Goal: Task Accomplishment & Management: Complete application form

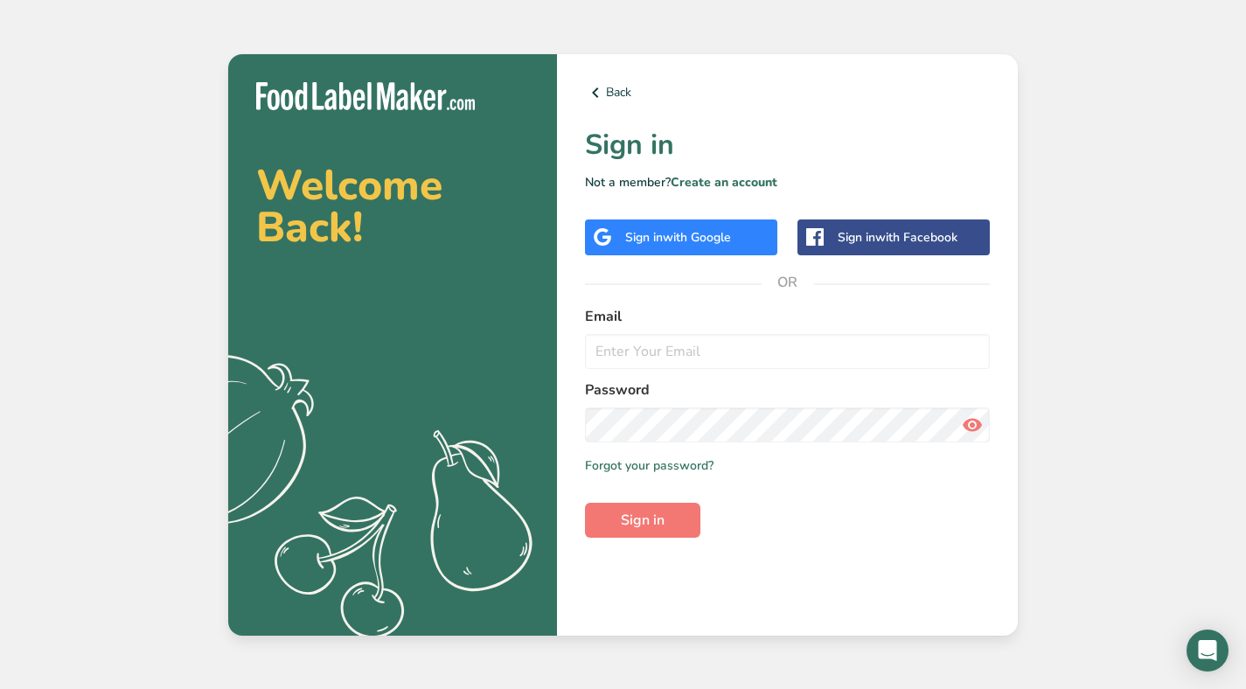
click at [676, 226] on div "Sign in with Google" at bounding box center [681, 237] width 192 height 36
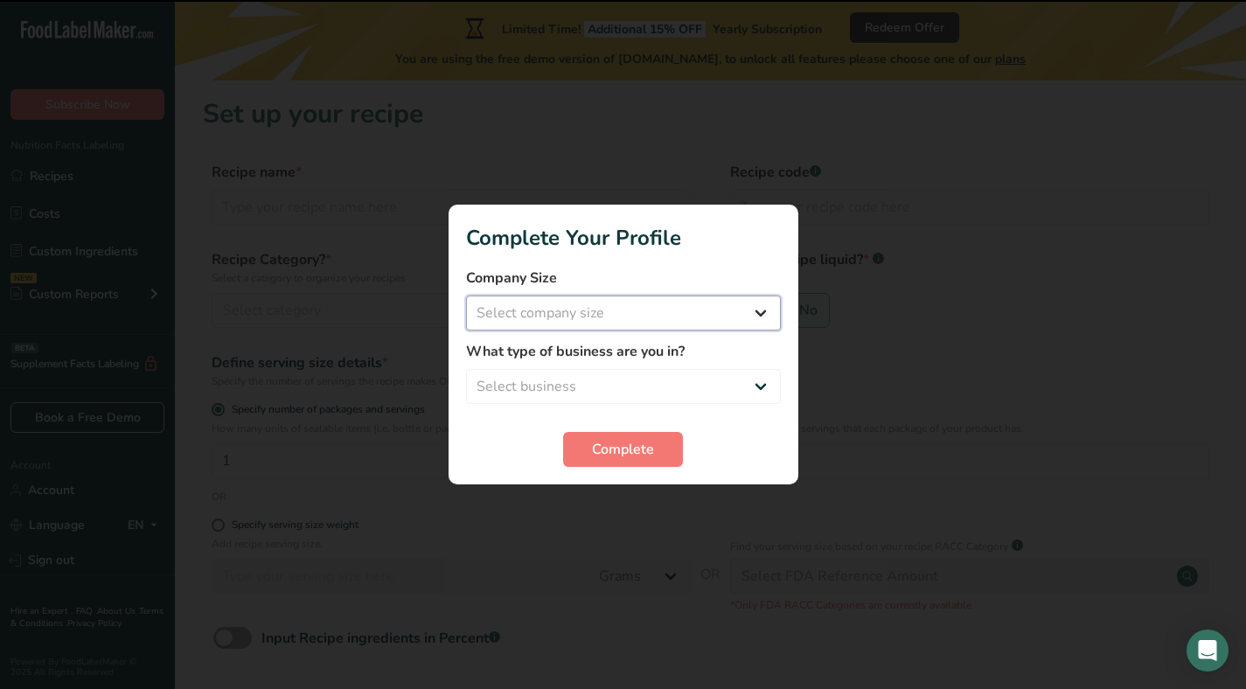
click at [563, 324] on select "Select company size Fewer than 10 Employees 10 to 50 Employees 51 to 500 Employ…" at bounding box center [623, 313] width 315 height 35
select select "1"
click at [554, 381] on select "Select business Packaged Food Manufacturer Restaurant & Cafe Bakery Meal Plans …" at bounding box center [623, 386] width 315 height 35
click at [629, 385] on select "Select business Packaged Food Manufacturer Restaurant & Cafe Bakery Meal Plans …" at bounding box center [623, 386] width 315 height 35
select select "1"
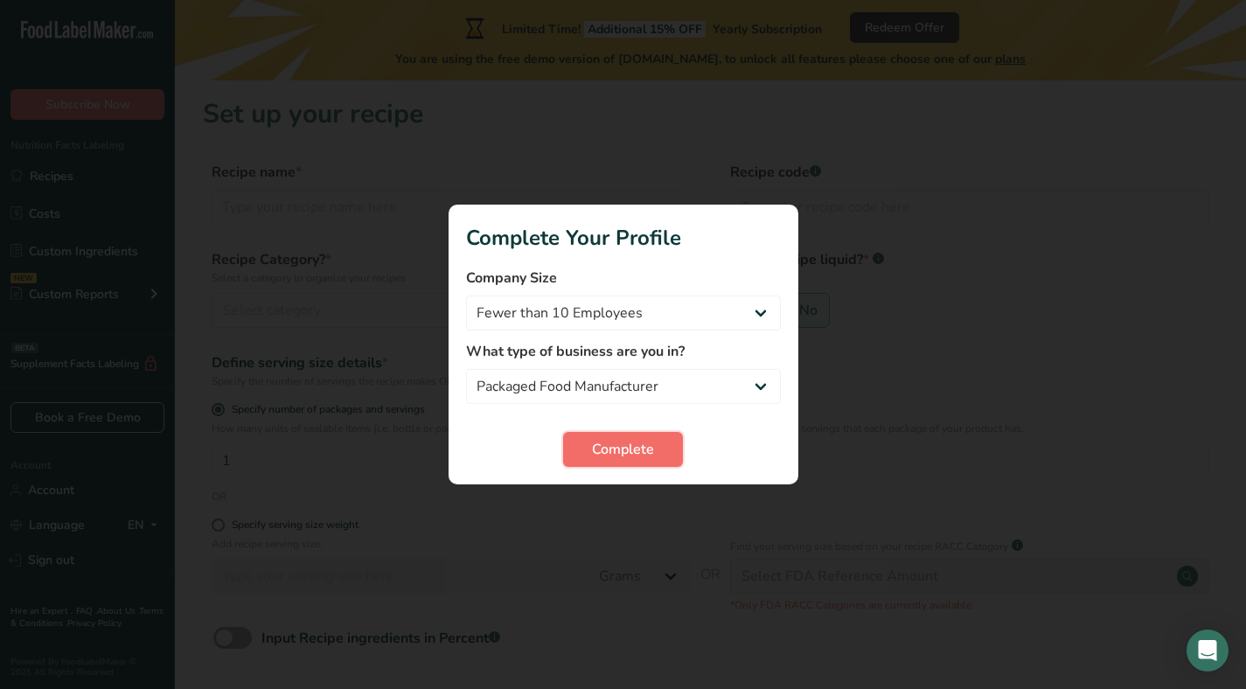
click at [617, 456] on span "Complete" at bounding box center [623, 449] width 62 height 21
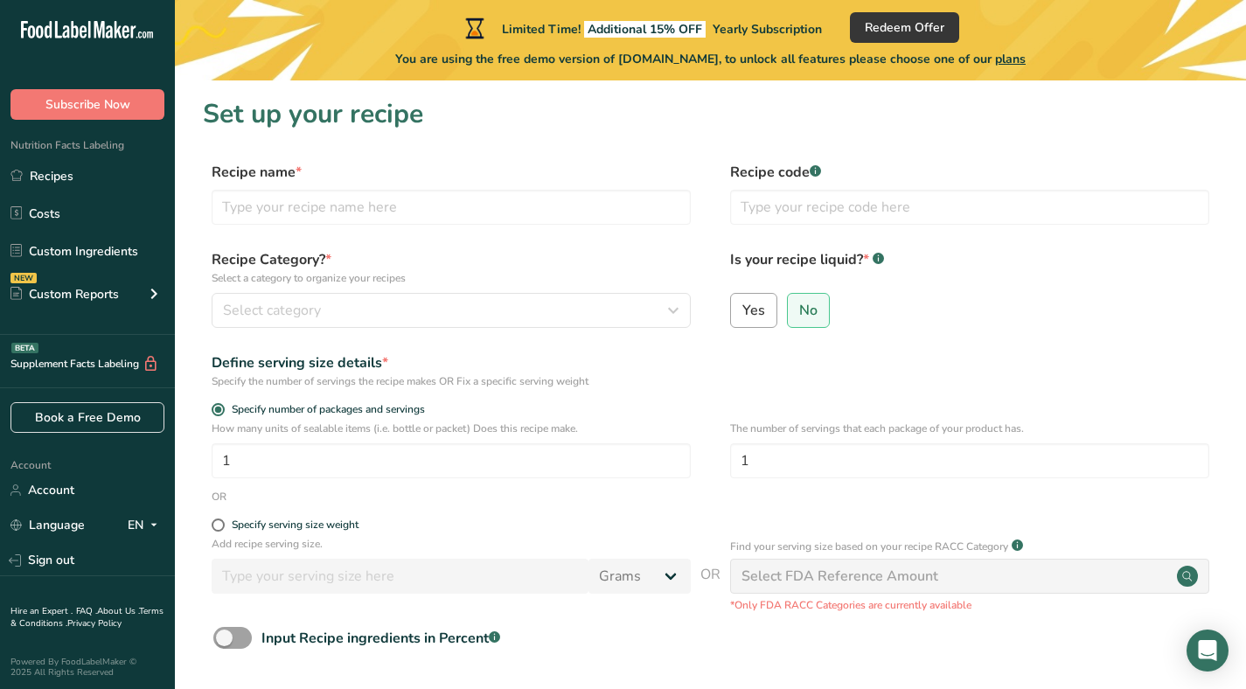
click at [774, 325] on label "Yes" at bounding box center [753, 310] width 47 height 35
click at [742, 316] on input "Yes" at bounding box center [736, 309] width 11 height 11
radio input "true"
radio input "false"
select select "22"
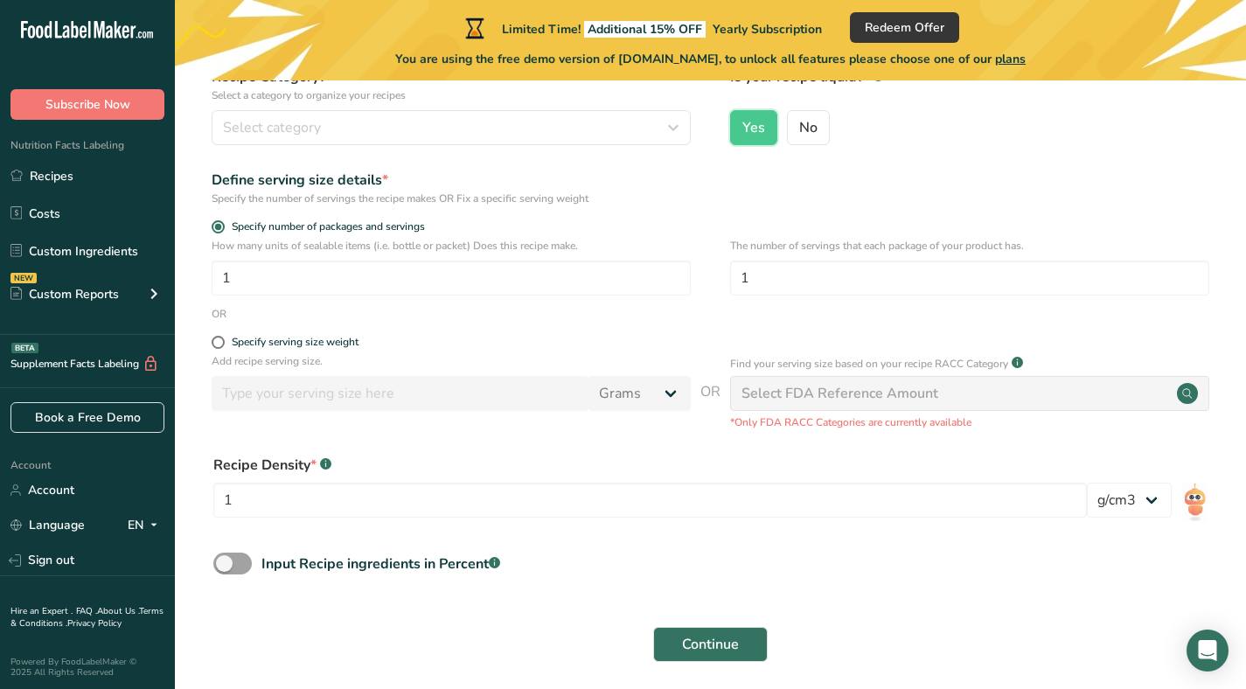
scroll to position [223, 0]
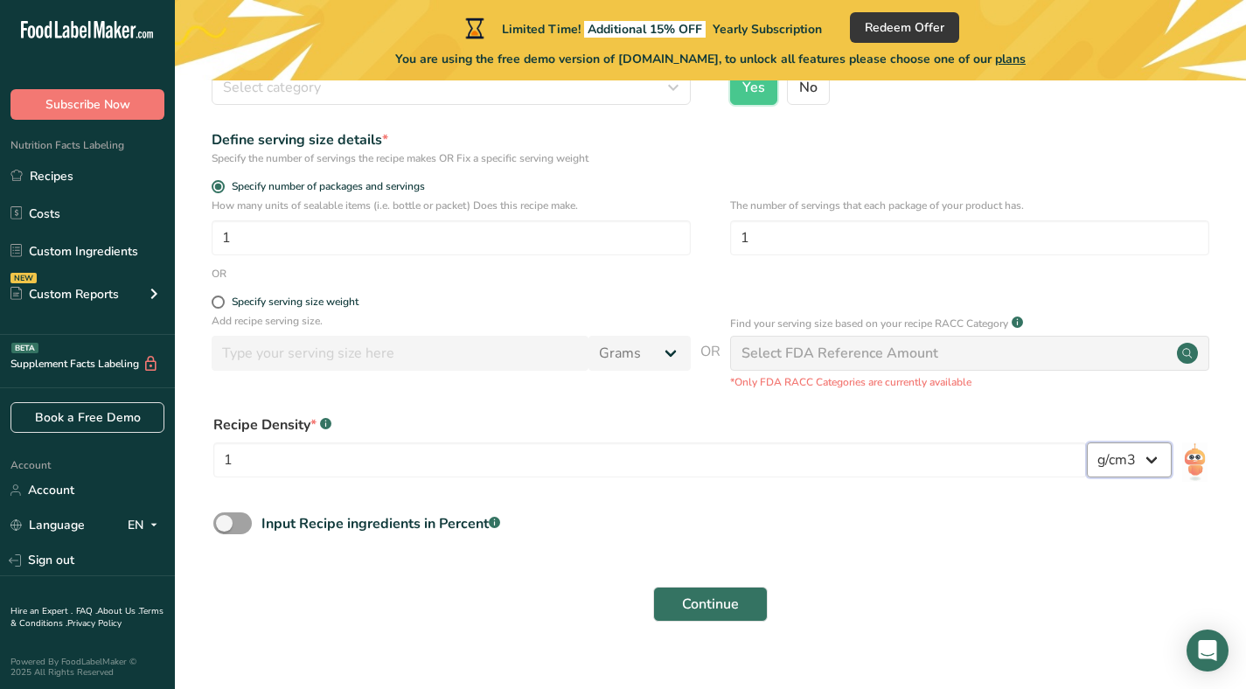
click at [1116, 454] on select "lb/ft3 g/cm3" at bounding box center [1129, 459] width 85 height 35
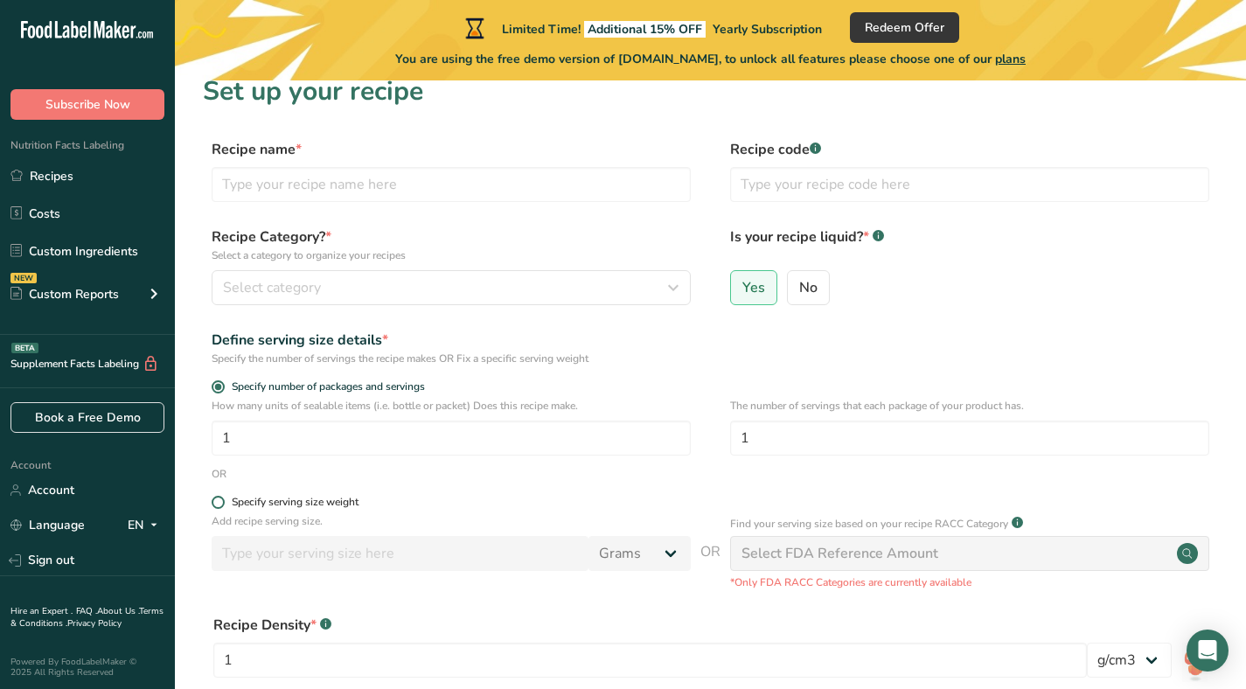
scroll to position [0, 0]
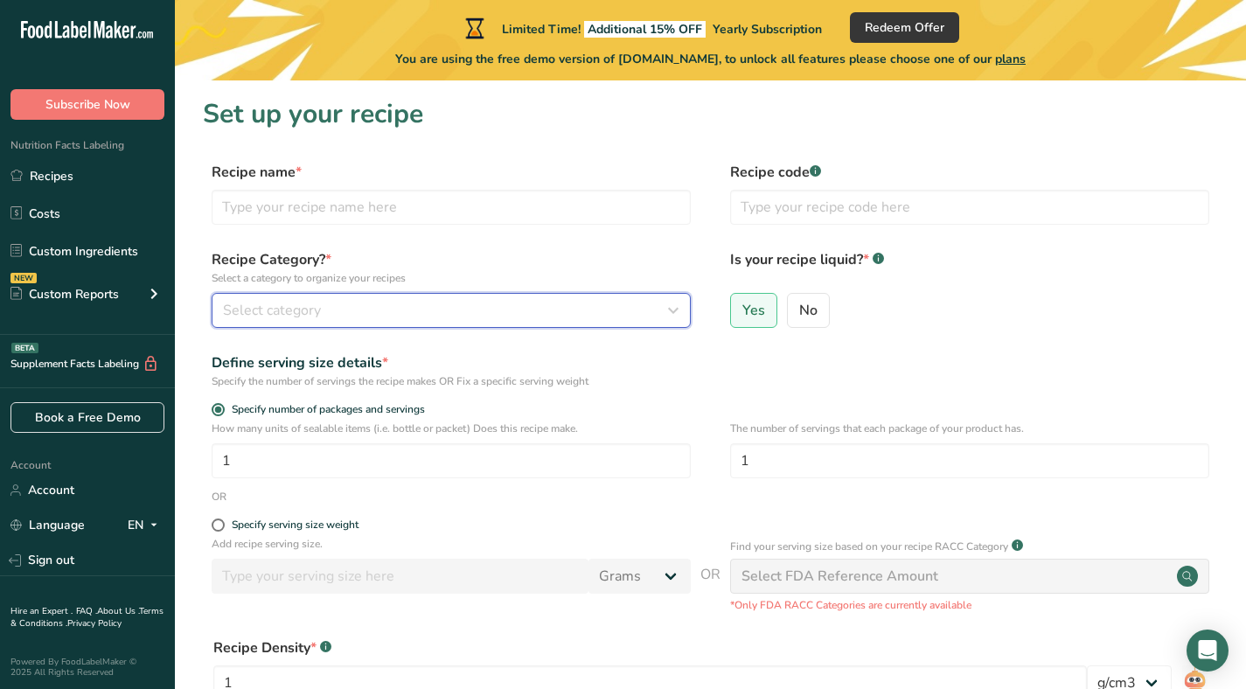
click at [345, 325] on button "Select category" at bounding box center [451, 310] width 479 height 35
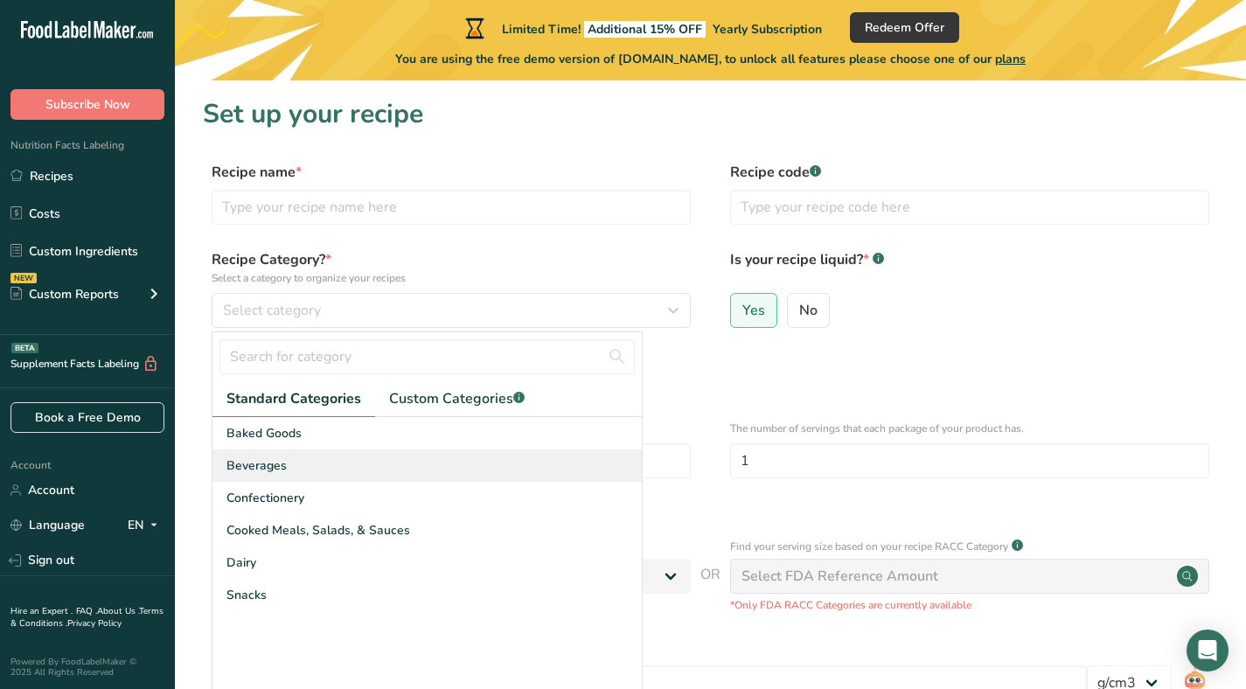
click at [324, 454] on div "Beverages" at bounding box center [426, 465] width 429 height 32
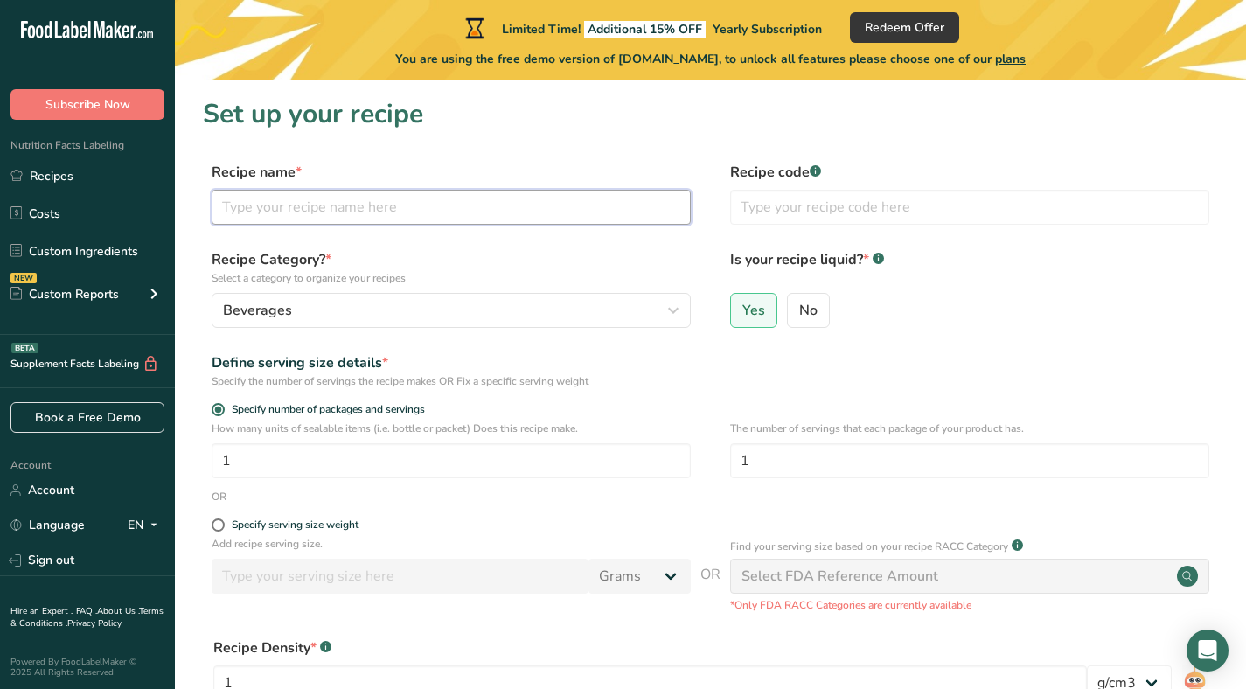
click at [339, 214] on input "text" at bounding box center [451, 207] width 479 height 35
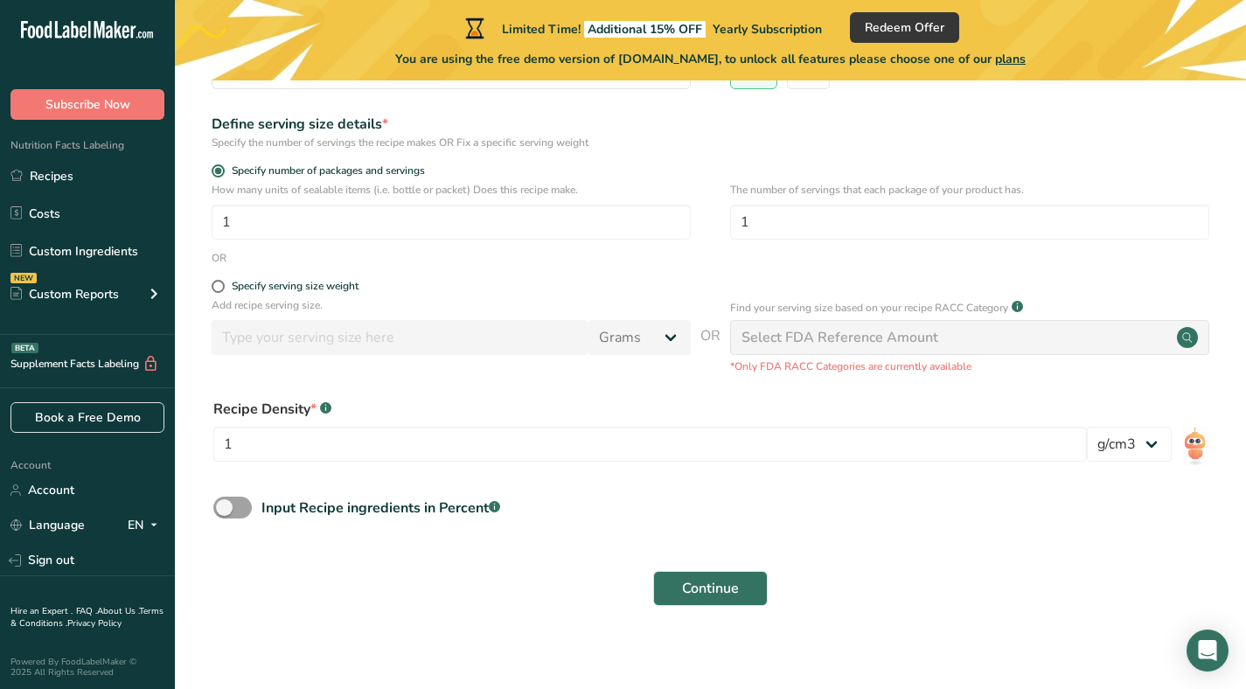
scroll to position [241, 0]
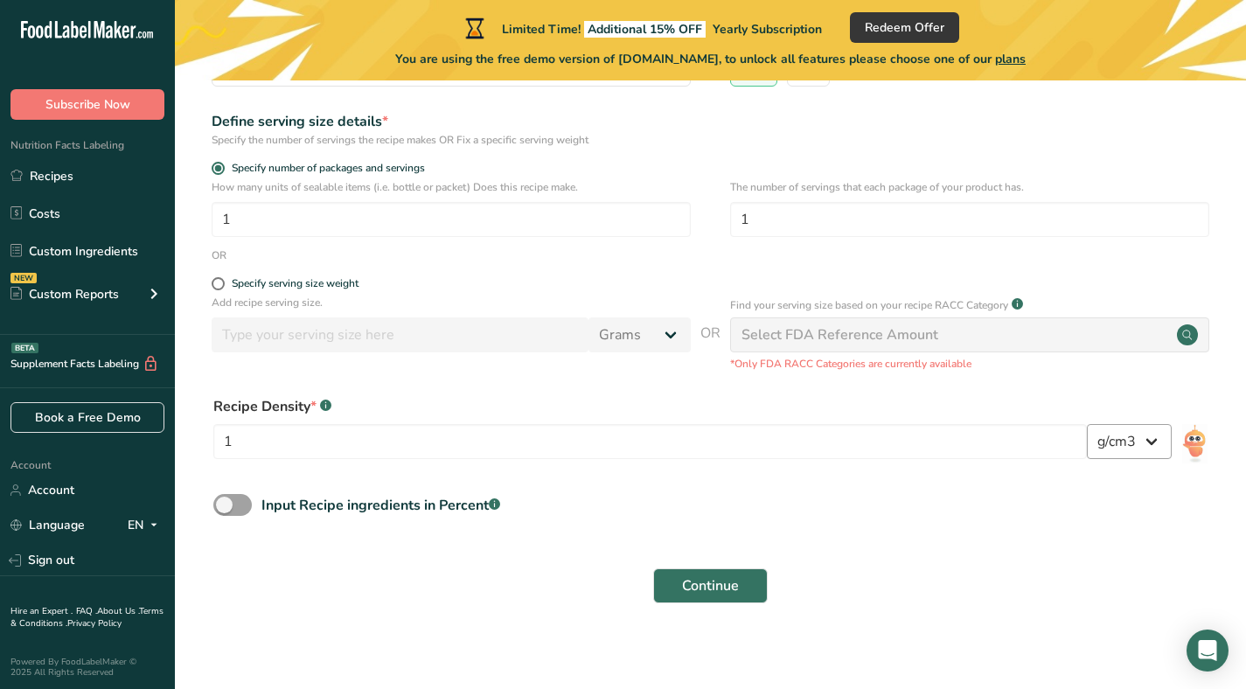
type input "GOOD Electrolyte Water"
click at [1136, 449] on select "lb/ft3 g/cm3" at bounding box center [1129, 441] width 85 height 35
click at [50, 246] on link "Custom Ingredients" at bounding box center [87, 250] width 175 height 33
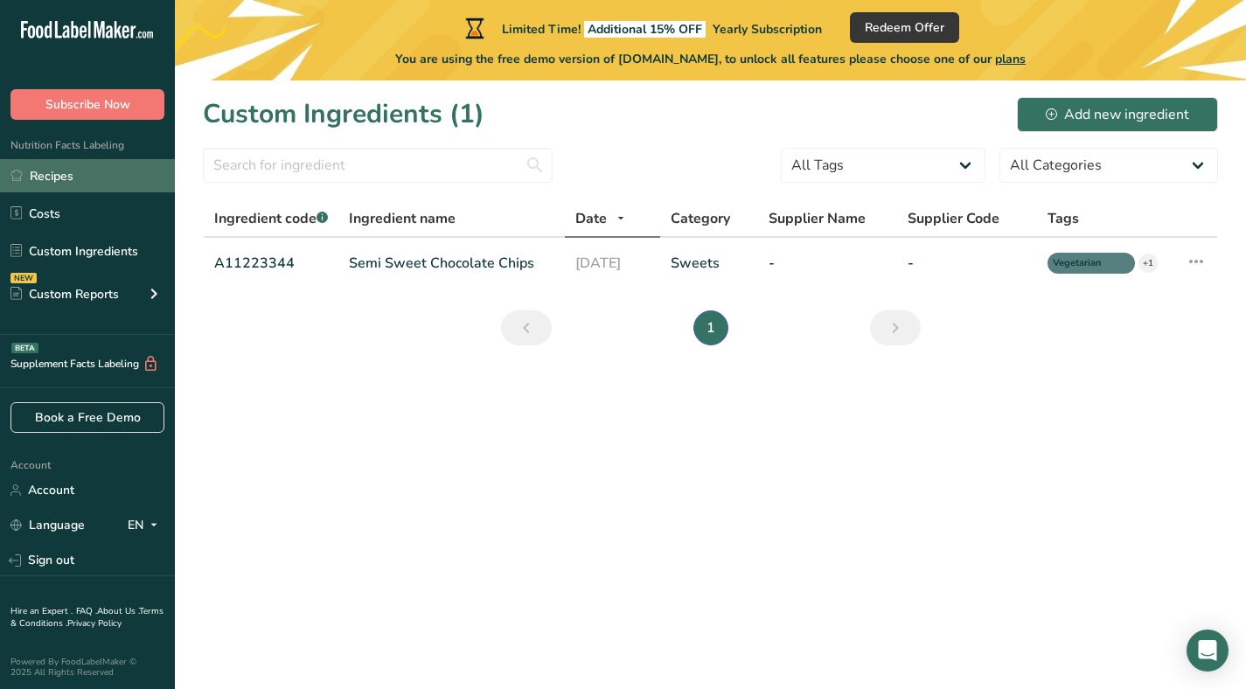
click at [72, 185] on link "Recipes" at bounding box center [87, 175] width 175 height 33
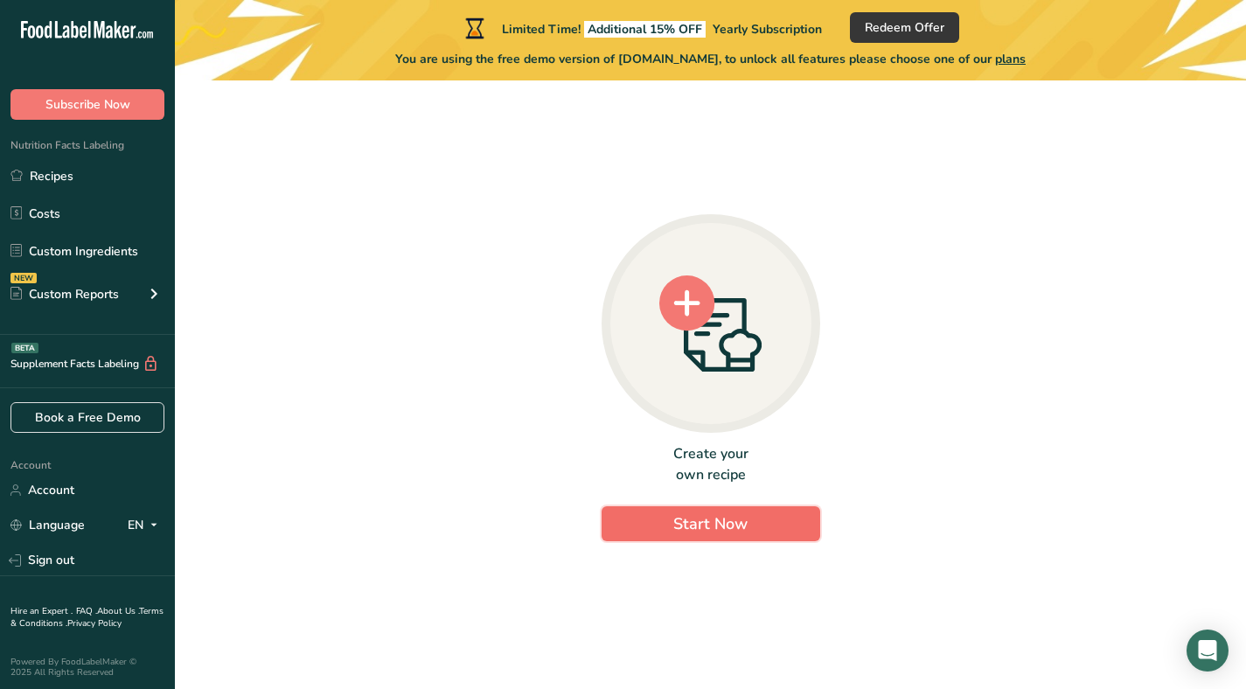
click at [709, 538] on button "Start Now" at bounding box center [711, 523] width 219 height 35
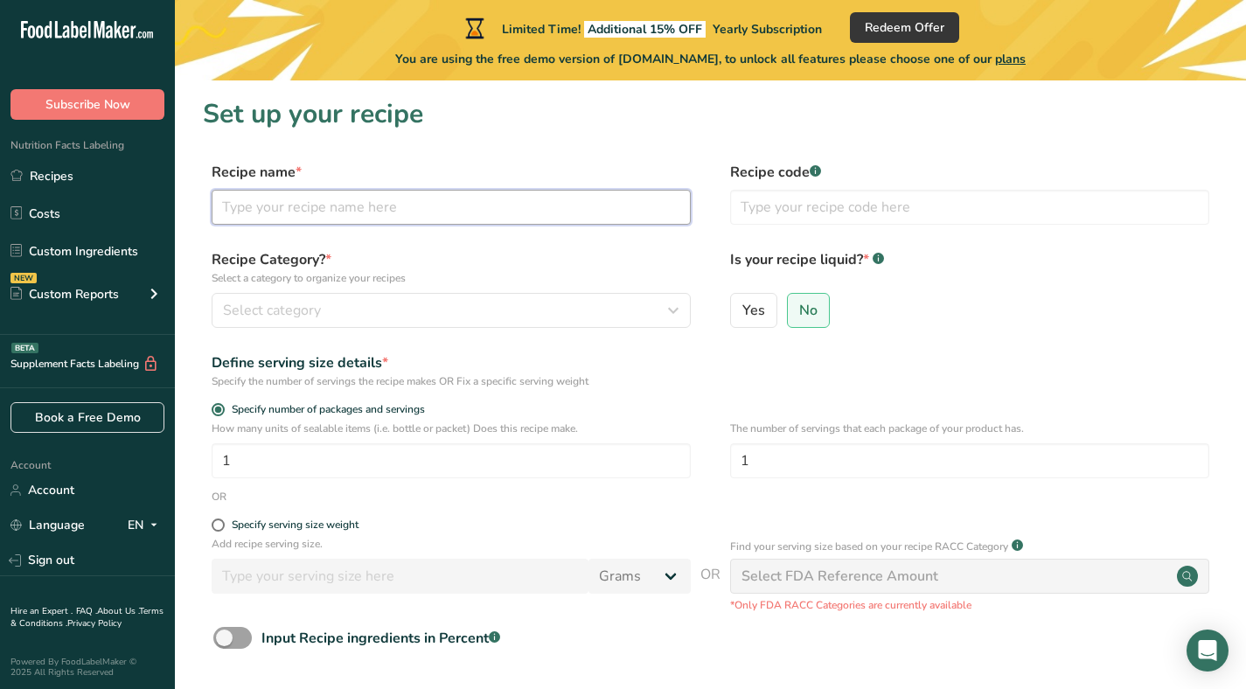
click at [386, 222] on input "text" at bounding box center [451, 207] width 479 height 35
type input "GOOD Electrolyte Water"
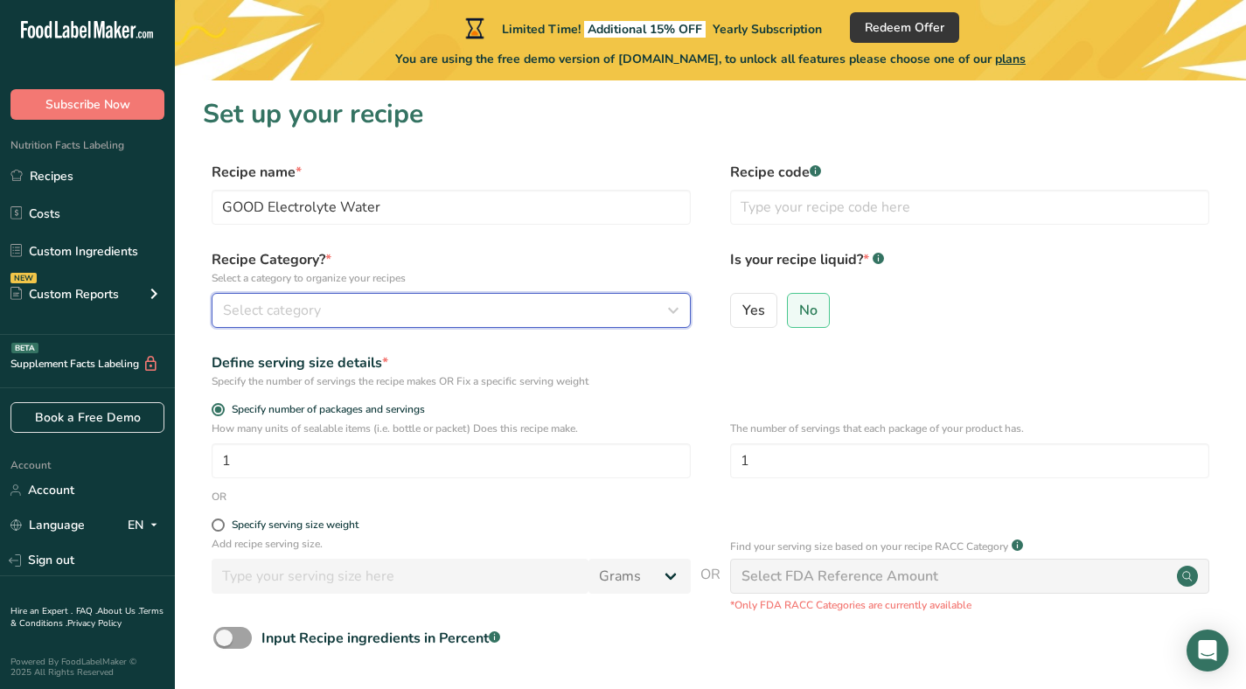
click at [392, 310] on div "Select category" at bounding box center [446, 310] width 446 height 21
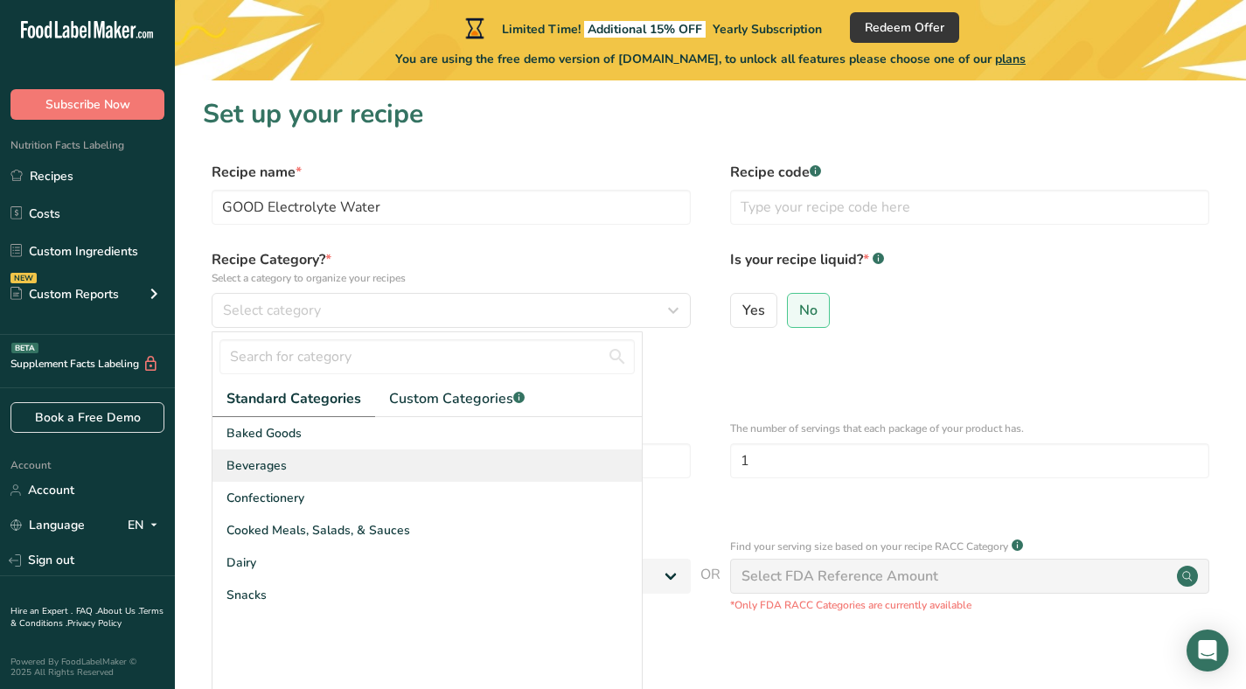
click at [329, 463] on div "Beverages" at bounding box center [426, 465] width 429 height 32
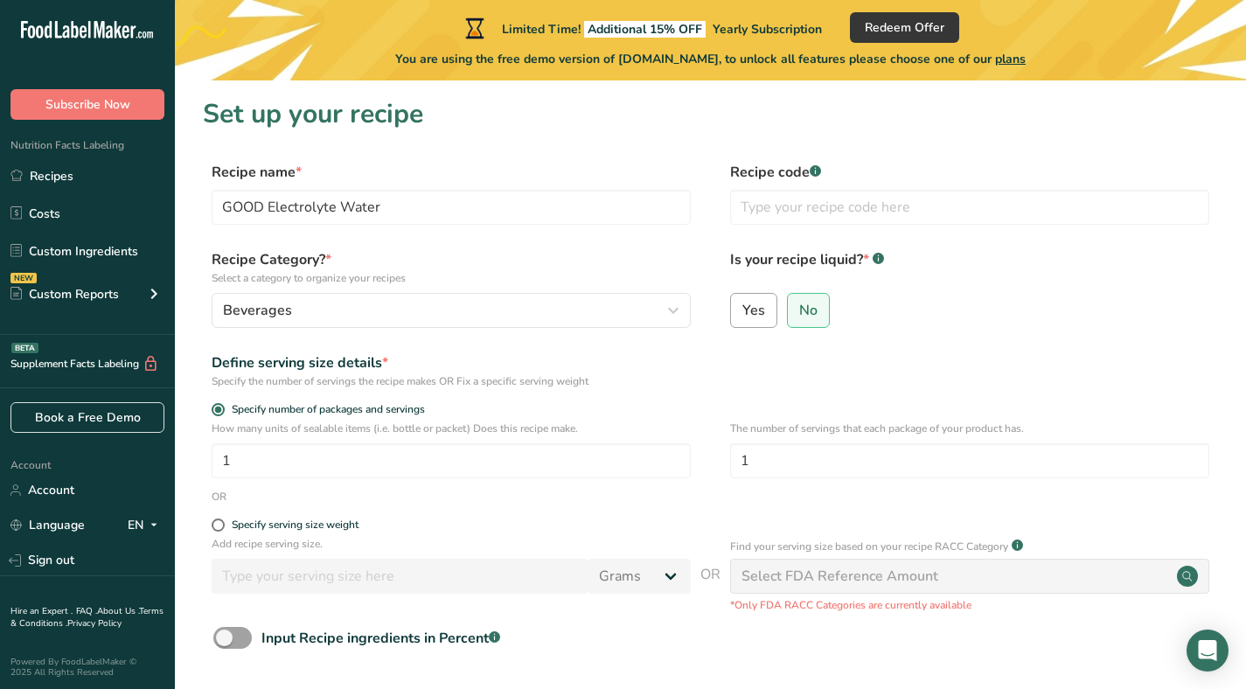
click at [776, 299] on div "Yes" at bounding box center [753, 315] width 47 height 45
click at [757, 308] on span "Yes" at bounding box center [753, 310] width 23 height 17
click at [742, 308] on input "Yes" at bounding box center [736, 309] width 11 height 11
radio input "true"
radio input "false"
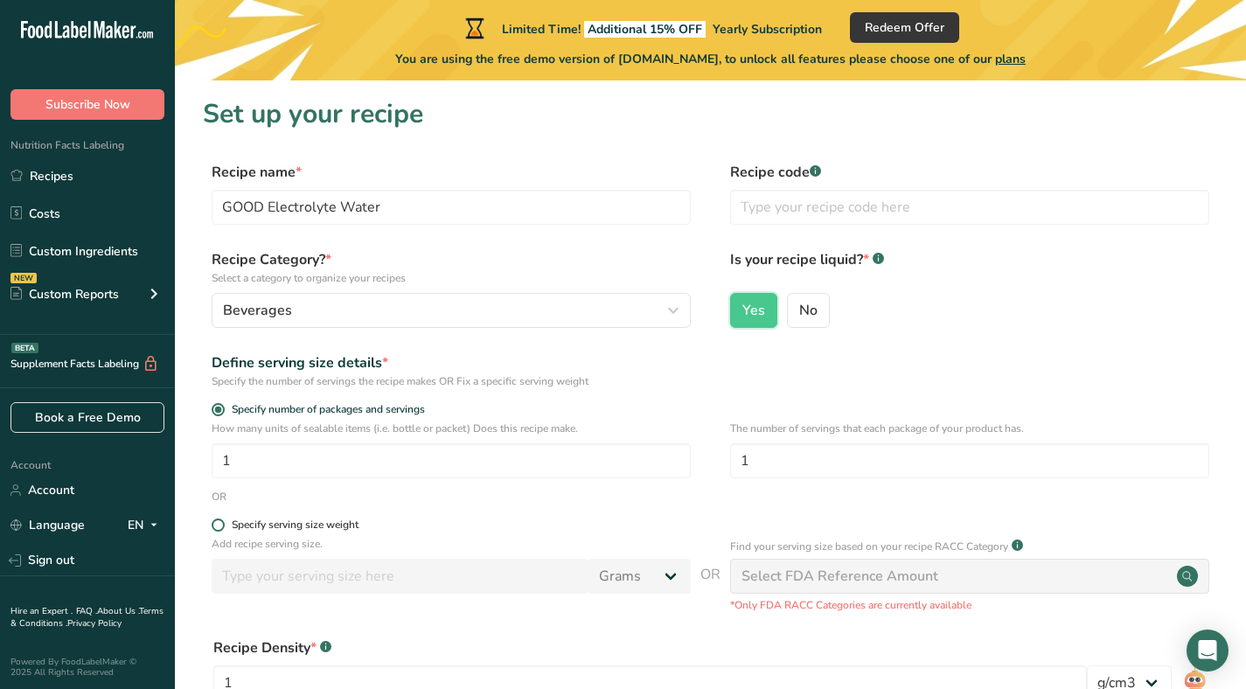
scroll to position [195, 0]
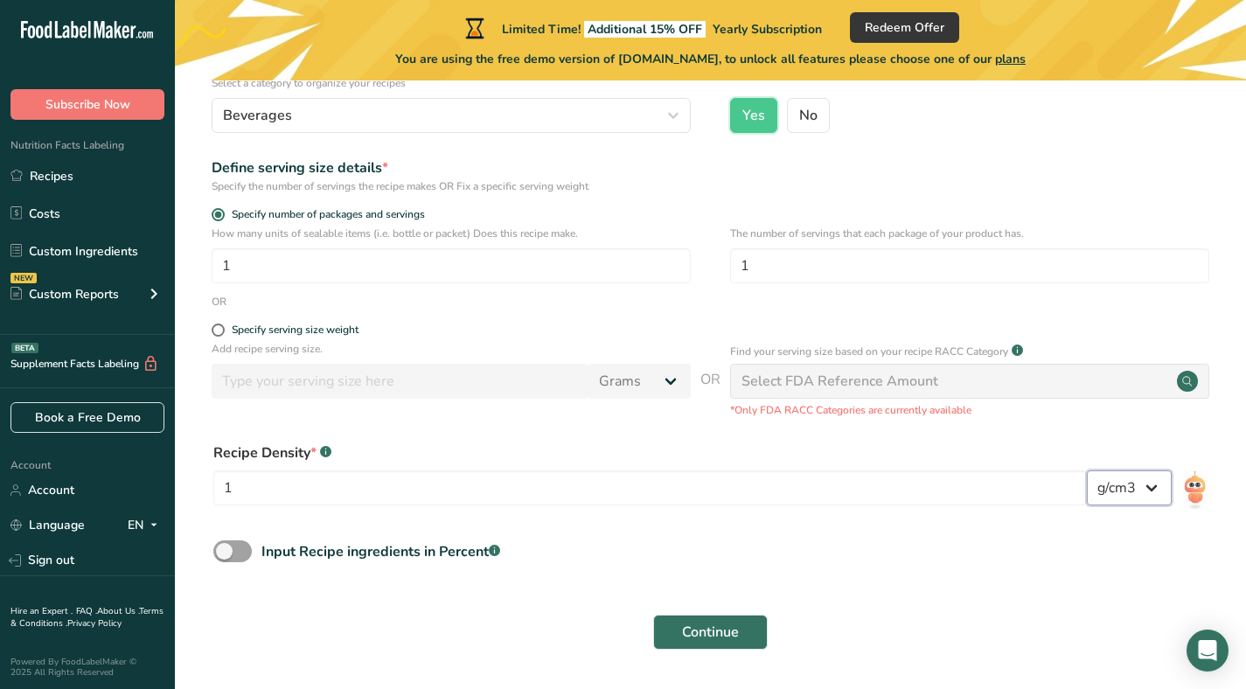
click at [1162, 487] on select "lb/ft3 g/cm3" at bounding box center [1129, 487] width 85 height 35
click at [1123, 494] on select "lb/ft3 g/cm3" at bounding box center [1129, 487] width 85 height 35
select select "22"
click at [657, 492] on input "1" at bounding box center [650, 487] width 874 height 35
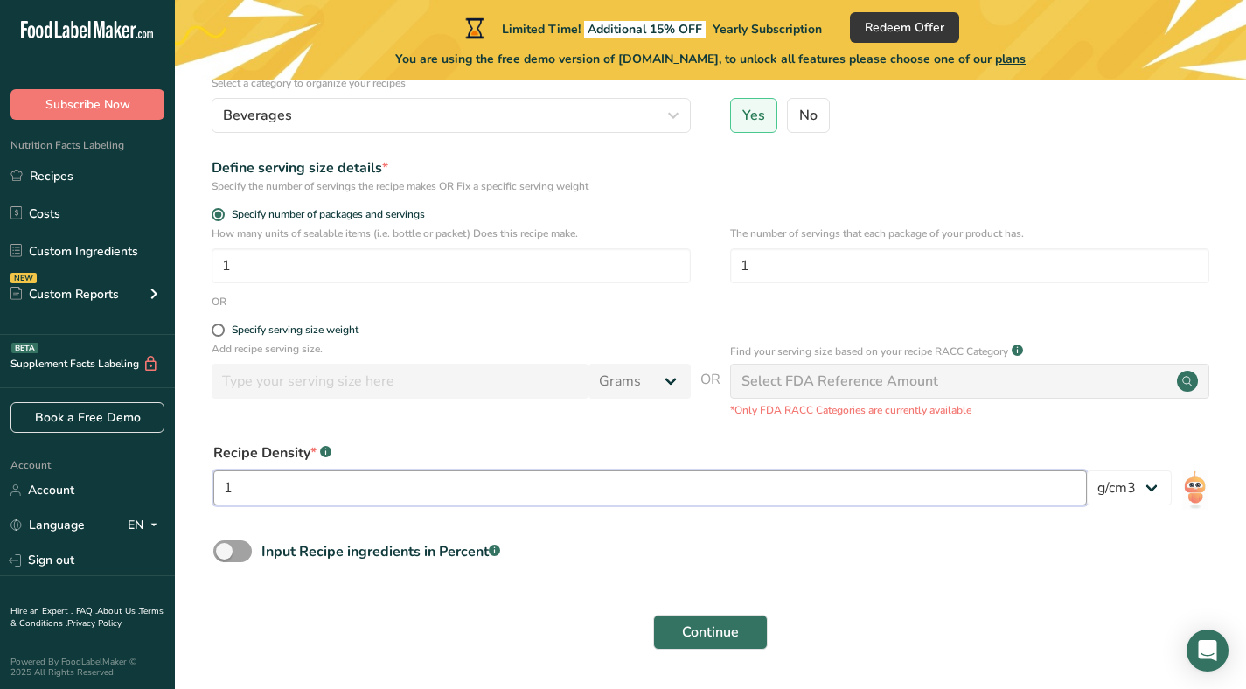
click at [657, 492] on input "1" at bounding box center [650, 487] width 874 height 35
click at [703, 616] on button "Continue" at bounding box center [710, 632] width 115 height 35
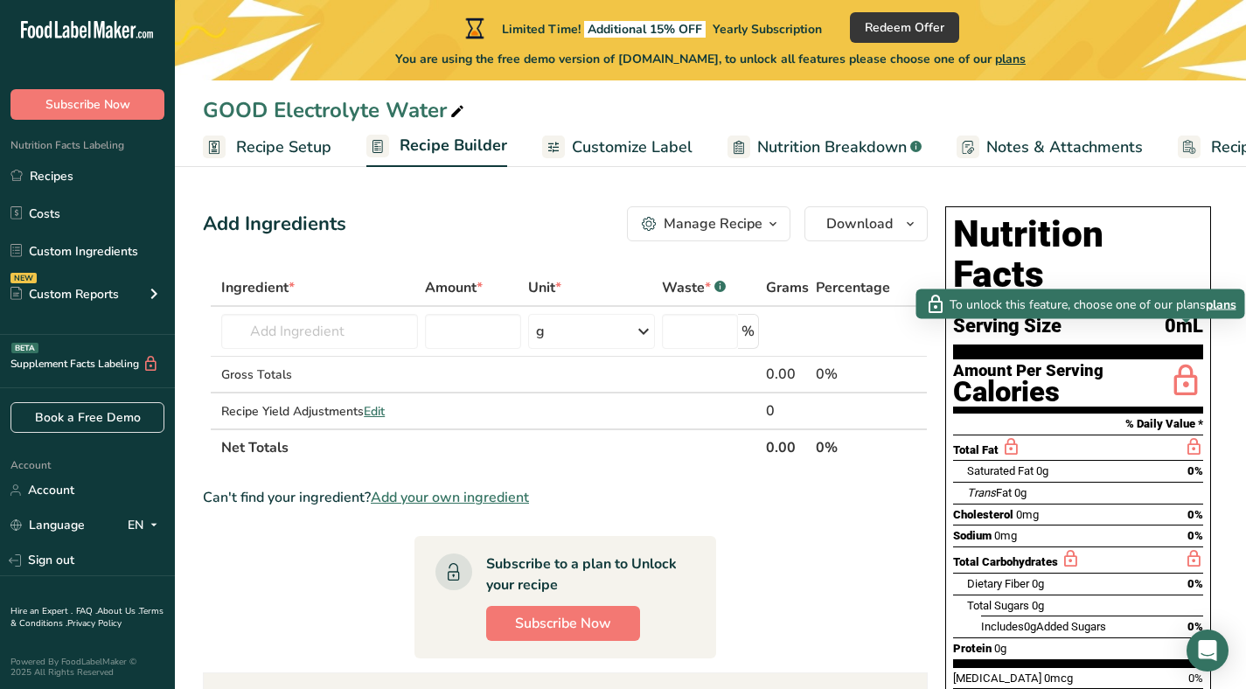
click at [1182, 361] on icon at bounding box center [1185, 381] width 35 height 41
click at [1215, 305] on span "plans" at bounding box center [1221, 304] width 31 height 18
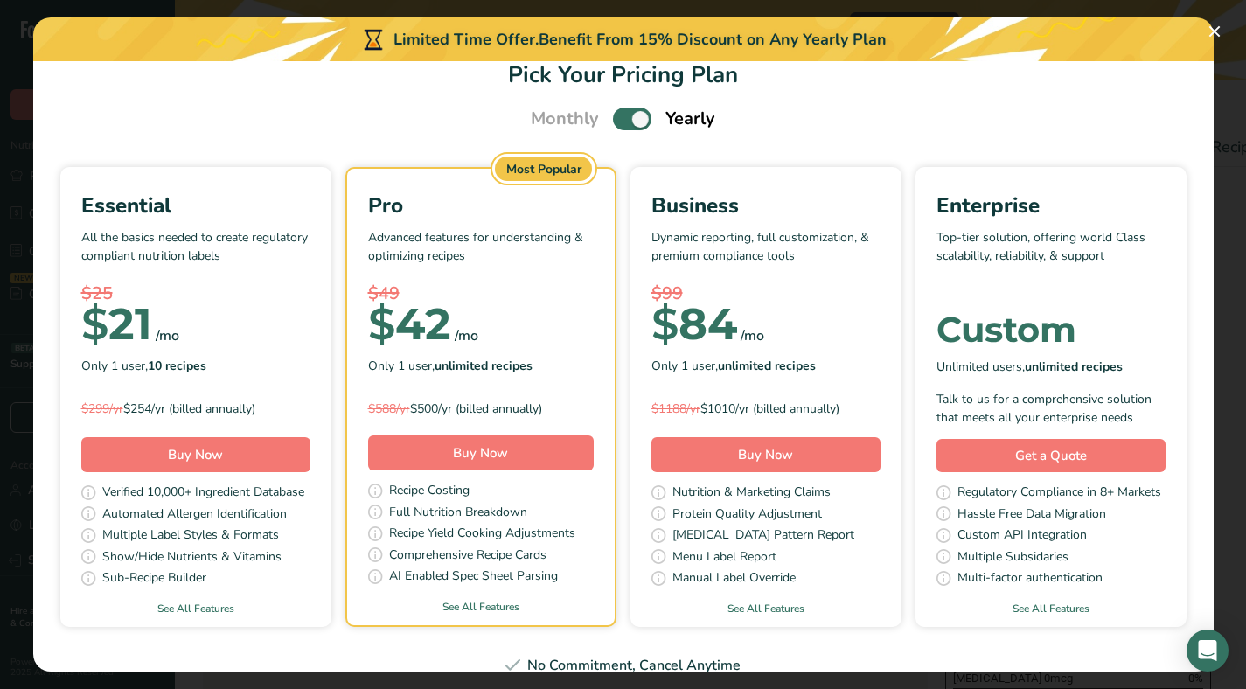
scroll to position [38, 0]
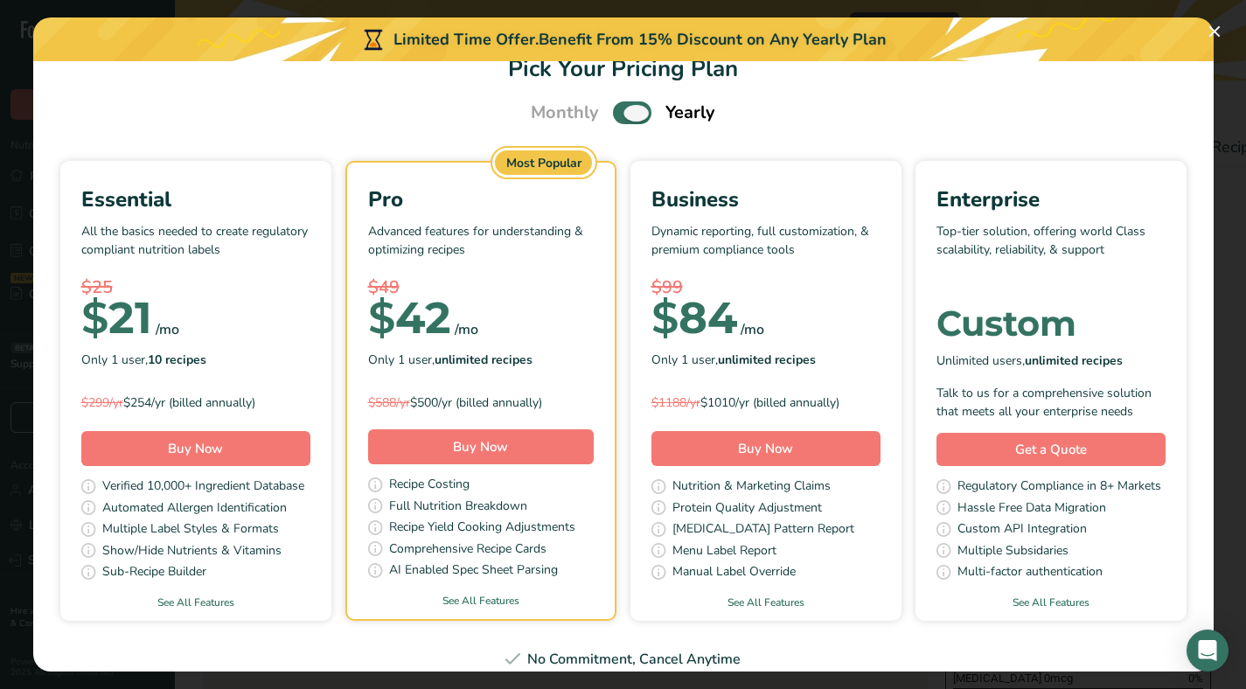
click at [628, 112] on span "Pick Your Pricing Plan Modal" at bounding box center [632, 112] width 38 height 22
click at [624, 112] on input "Pick Your Pricing Plan Modal" at bounding box center [618, 113] width 11 height 11
checkbox input "false"
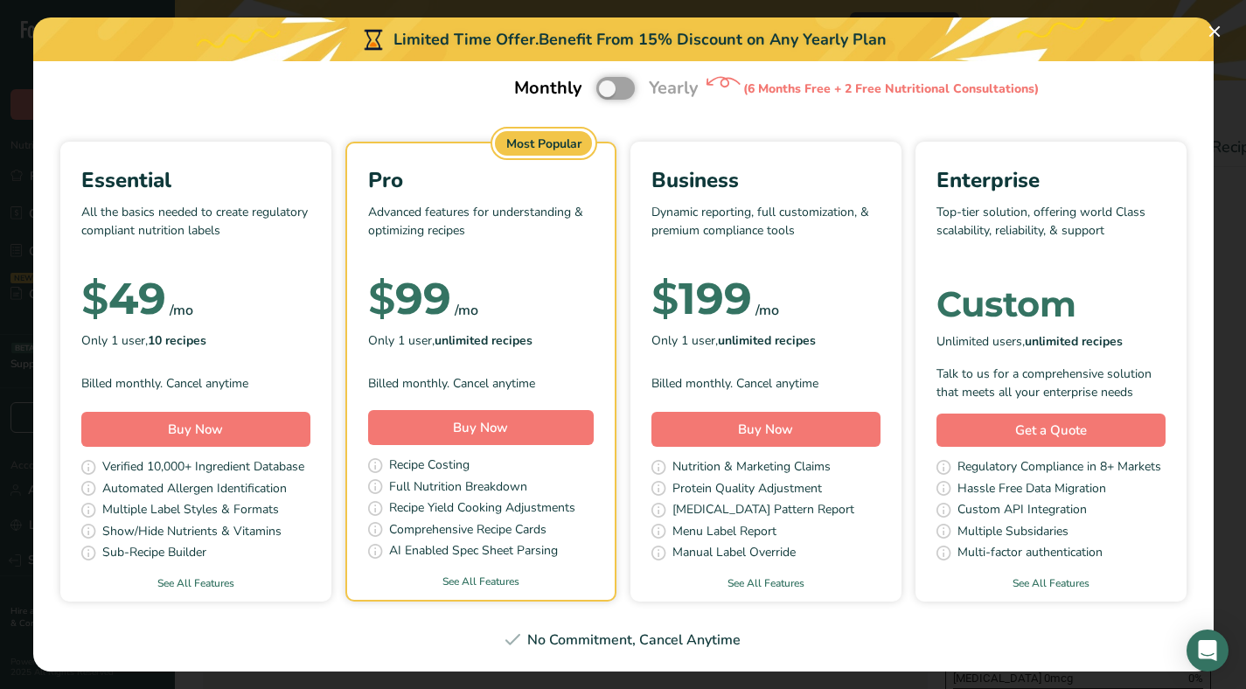
scroll to position [0, 0]
